Goal: Register for event/course

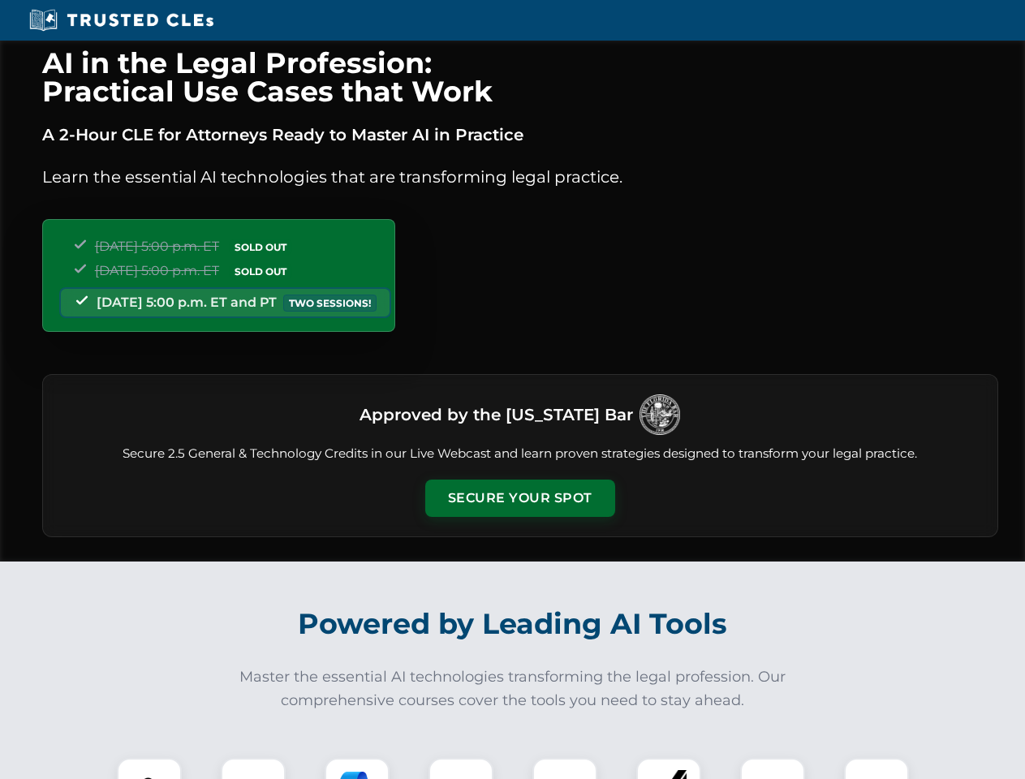
click at [519, 498] on button "Secure Your Spot" at bounding box center [520, 498] width 190 height 37
click at [149, 768] on img at bounding box center [149, 790] width 47 height 47
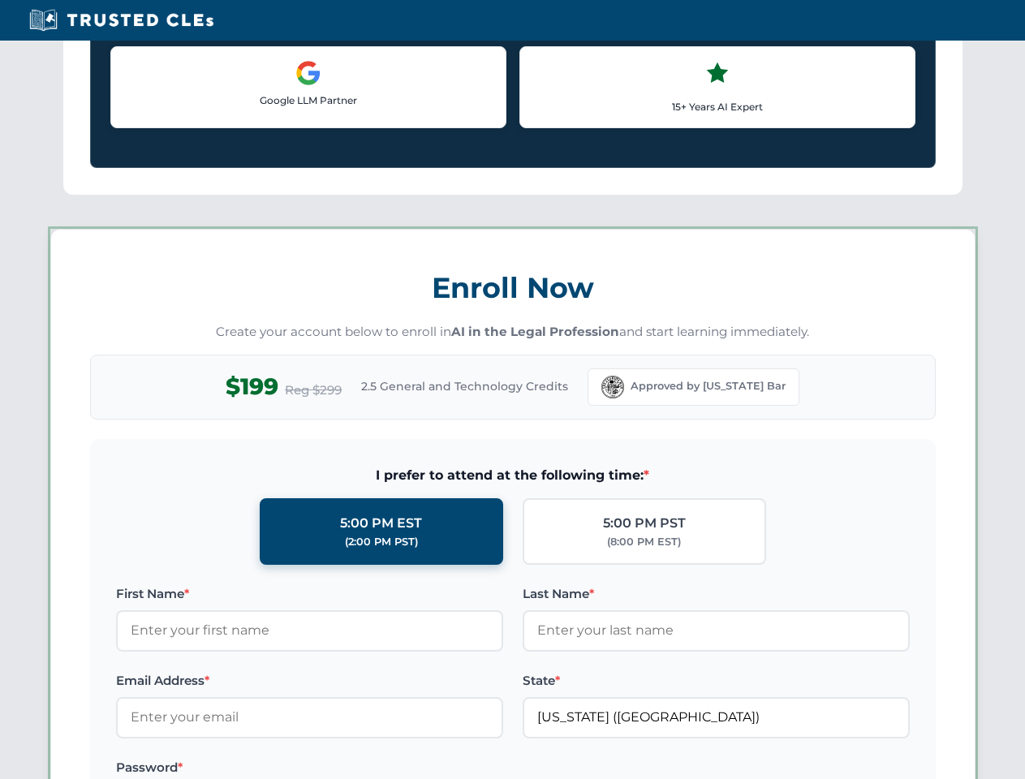
click at [357, 768] on label "Password *" at bounding box center [309, 767] width 387 height 19
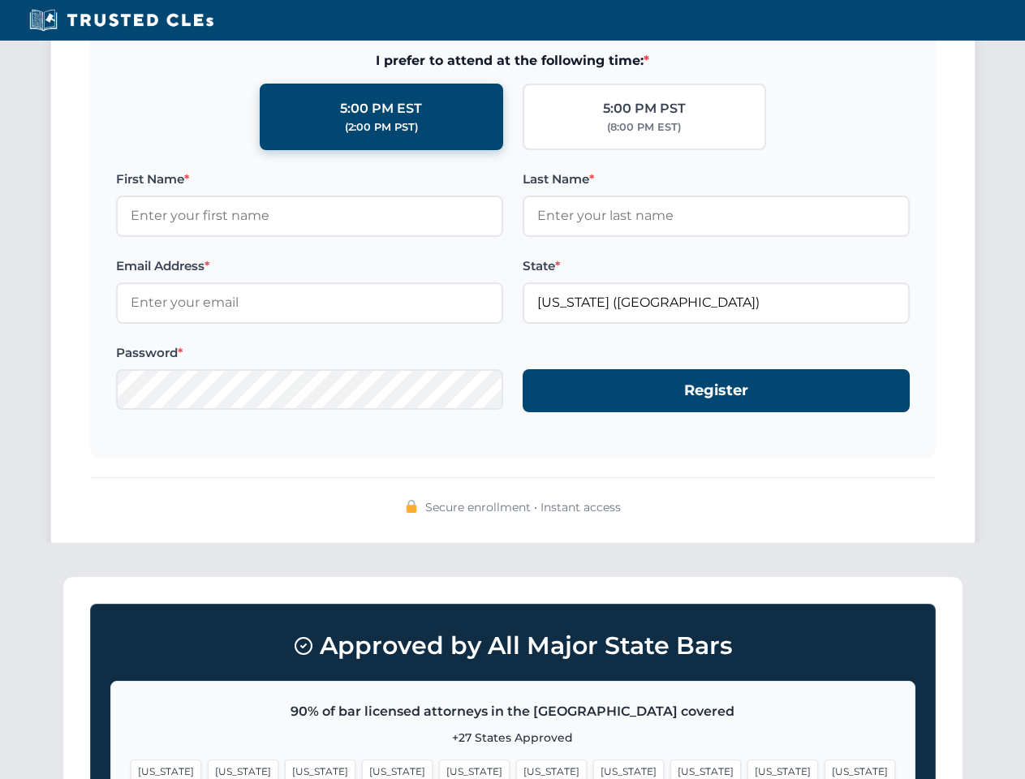
click at [747, 768] on span "[US_STATE]" at bounding box center [782, 771] width 71 height 24
